Goal: Task Accomplishment & Management: Use online tool/utility

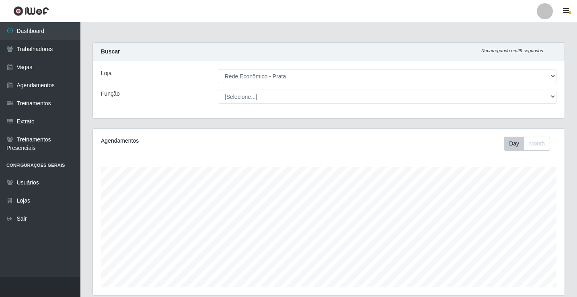
select select "192"
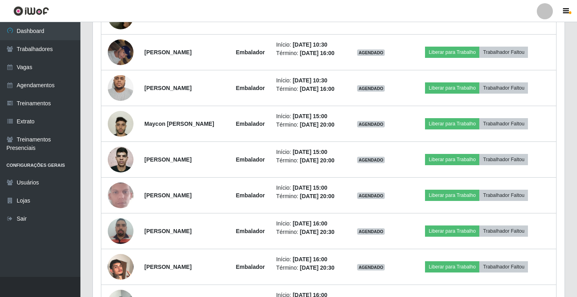
scroll to position [605, 0]
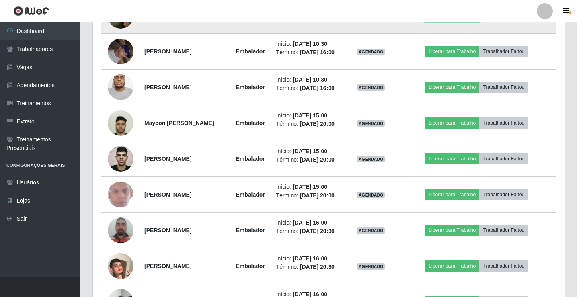
click at [447, 21] on button "Liberar para Trabalho" at bounding box center [452, 15] width 54 height 11
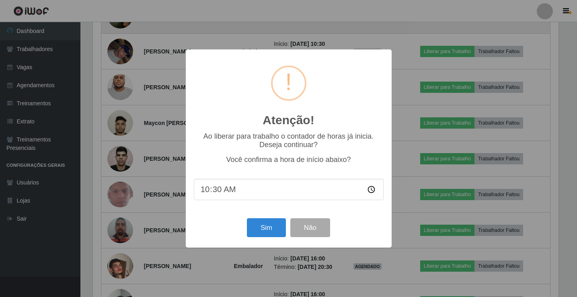
scroll to position [167, 468]
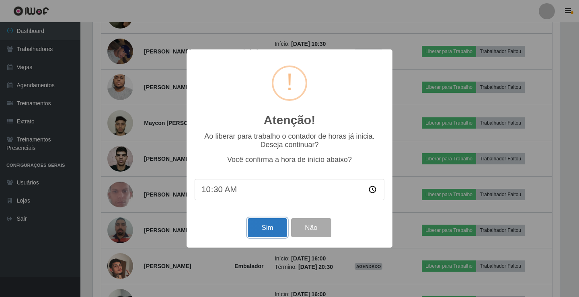
click at [269, 229] on button "Sim" at bounding box center [267, 227] width 39 height 19
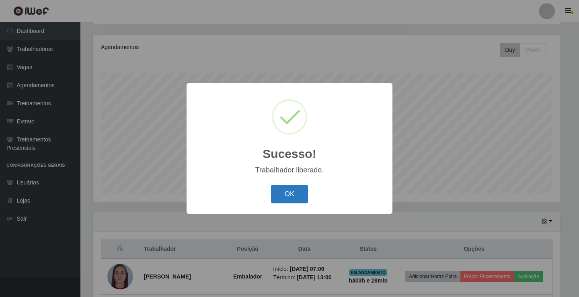
click at [278, 187] on button "OK" at bounding box center [289, 194] width 37 height 19
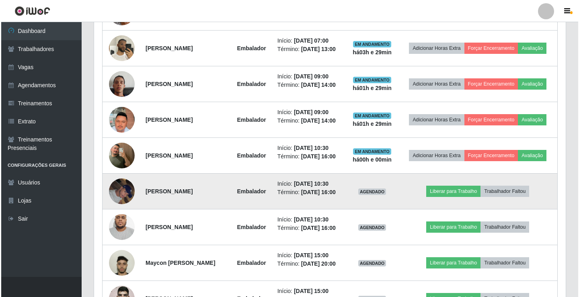
scroll to position [536, 0]
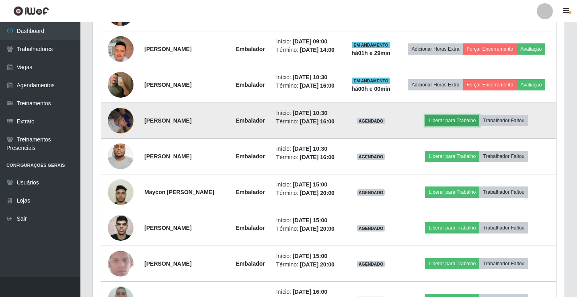
click at [453, 126] on button "Liberar para Trabalho" at bounding box center [452, 120] width 54 height 11
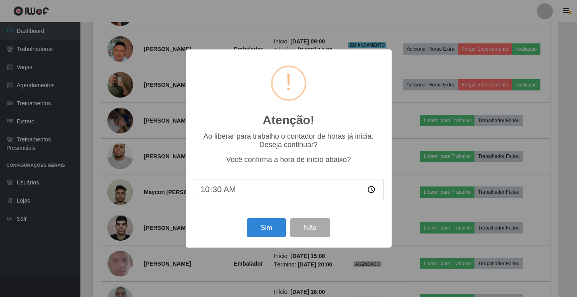
scroll to position [167, 468]
click at [278, 228] on button "Sim" at bounding box center [267, 227] width 39 height 19
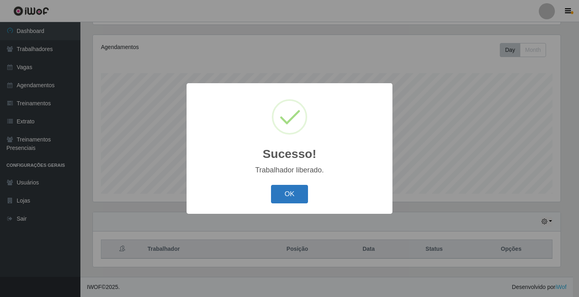
click at [285, 199] on button "OK" at bounding box center [289, 194] width 37 height 19
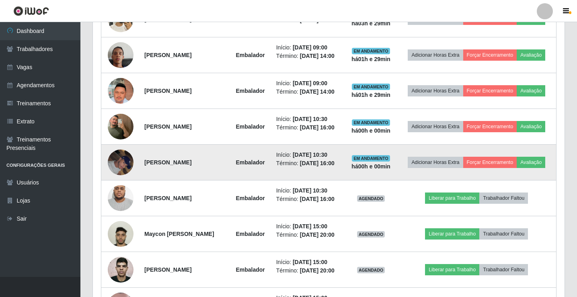
scroll to position [536, 0]
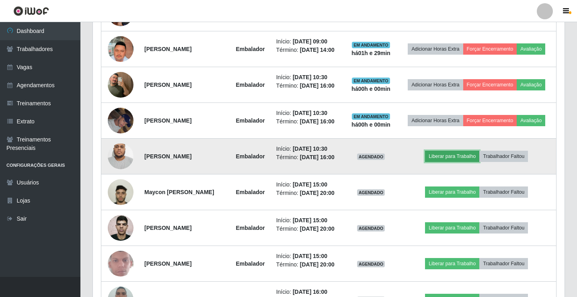
click at [459, 162] on button "Liberar para Trabalho" at bounding box center [452, 156] width 54 height 11
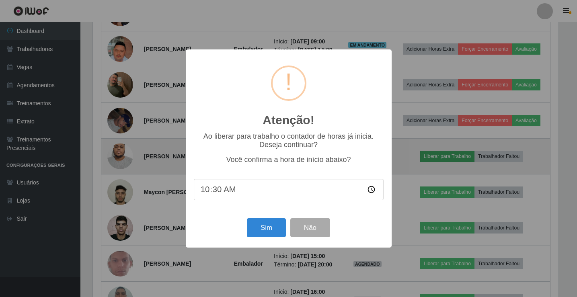
scroll to position [167, 468]
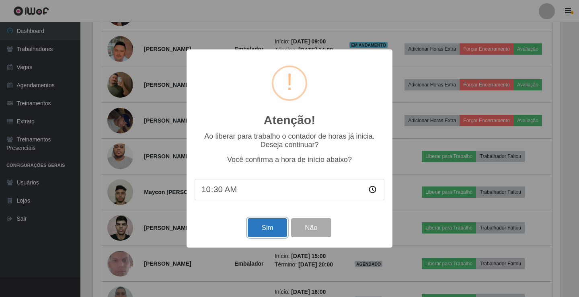
click at [266, 233] on button "Sim" at bounding box center [267, 227] width 39 height 19
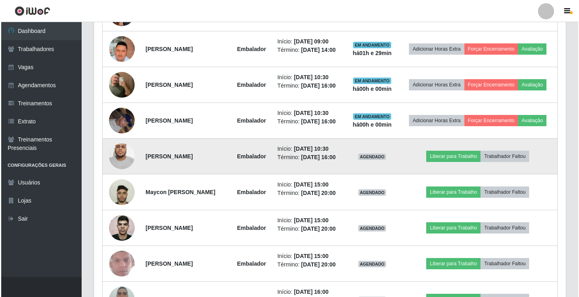
scroll to position [0, 0]
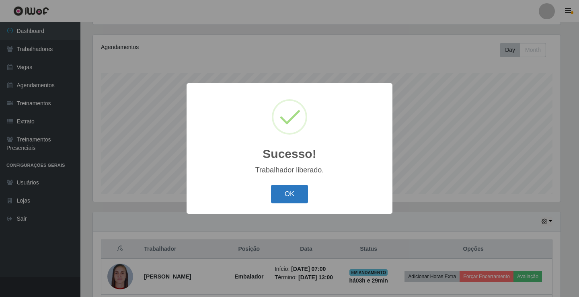
click at [288, 190] on button "OK" at bounding box center [289, 194] width 37 height 19
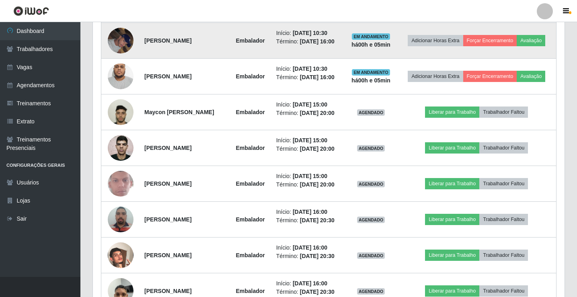
scroll to position [617, 0]
